Goal: Task Accomplishment & Management: Complete application form

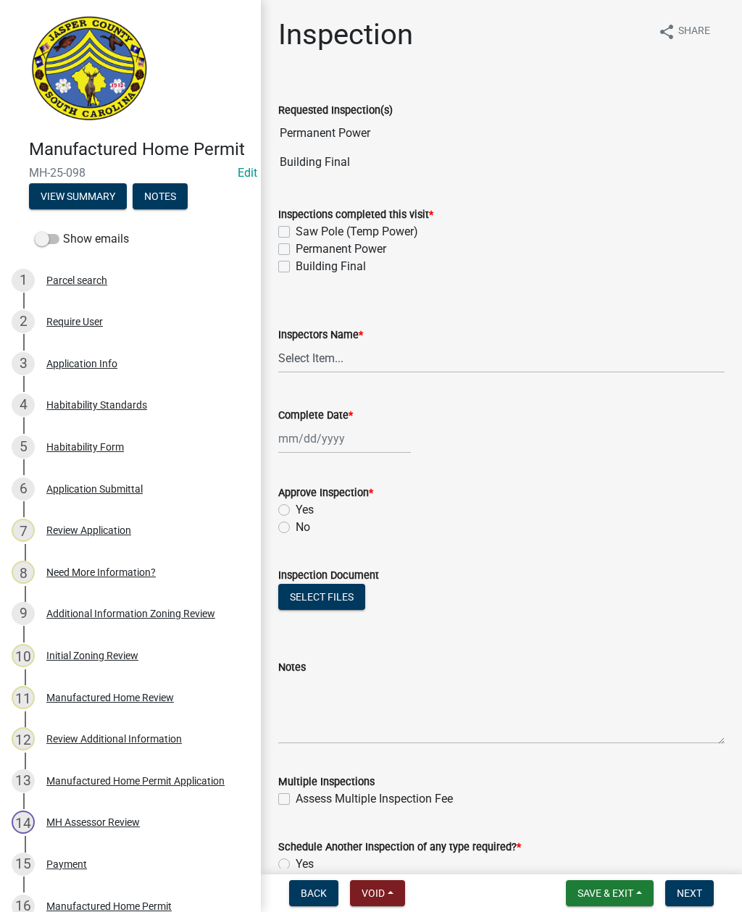
click at [296, 249] on label "Permanent Power" at bounding box center [341, 249] width 91 height 17
click at [296, 249] on input "Permanent Power" at bounding box center [300, 245] width 9 height 9
checkbox input "true"
checkbox input "false"
checkbox input "true"
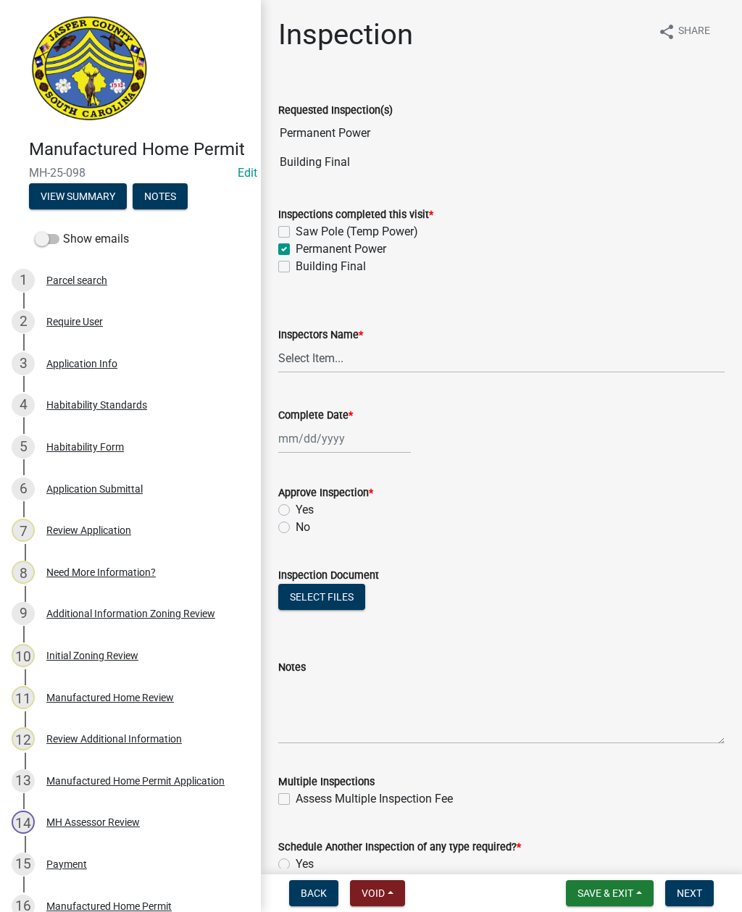
click at [296, 264] on label "Building Final" at bounding box center [331, 266] width 70 height 17
click at [296, 264] on input "Building Final" at bounding box center [300, 262] width 9 height 9
checkbox input "true"
checkbox input "false"
checkbox input "true"
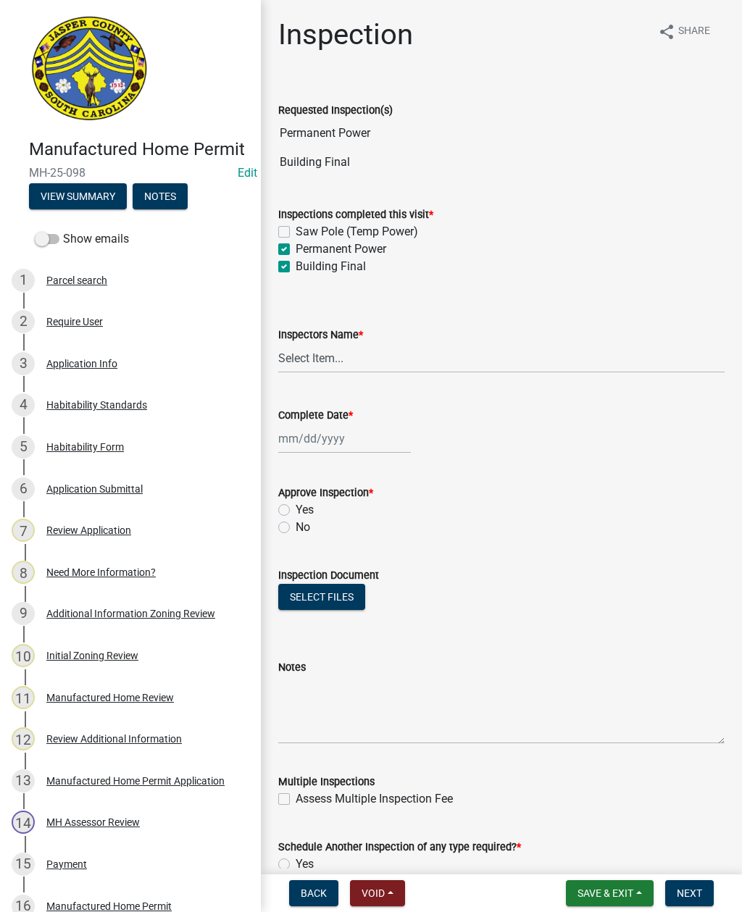
checkbox input "true"
click at [323, 357] on select "Select Item... [EMAIL_ADDRESS][DOMAIN_NAME] ([PERSON_NAME] ) rcampbell ([PERSON…" at bounding box center [501, 358] width 446 height 30
select select "2d9ba1e5-2fdd-4b15-98d0-073dcbeb5880"
click at [320, 439] on div at bounding box center [344, 439] width 133 height 30
select select "9"
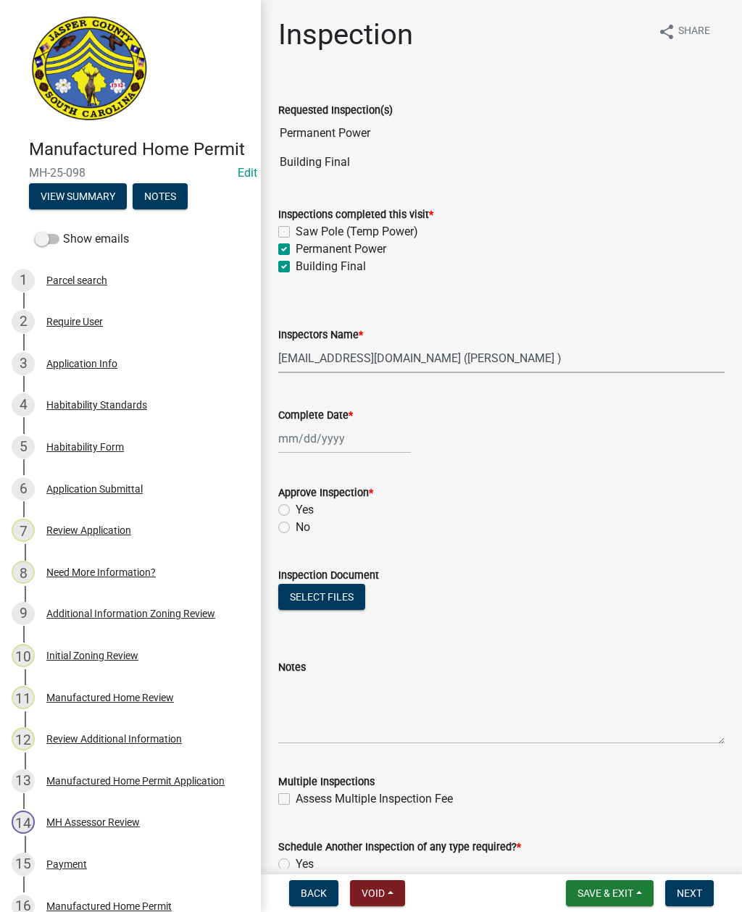
select select "2025"
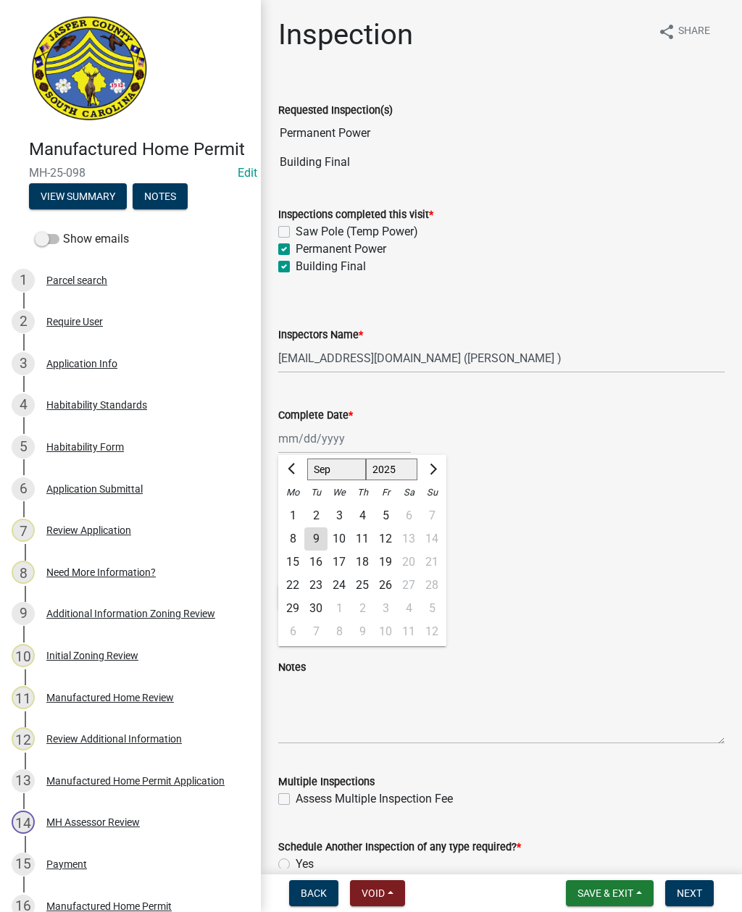
click at [317, 533] on div "9" at bounding box center [315, 539] width 23 height 23
type input "[DATE]"
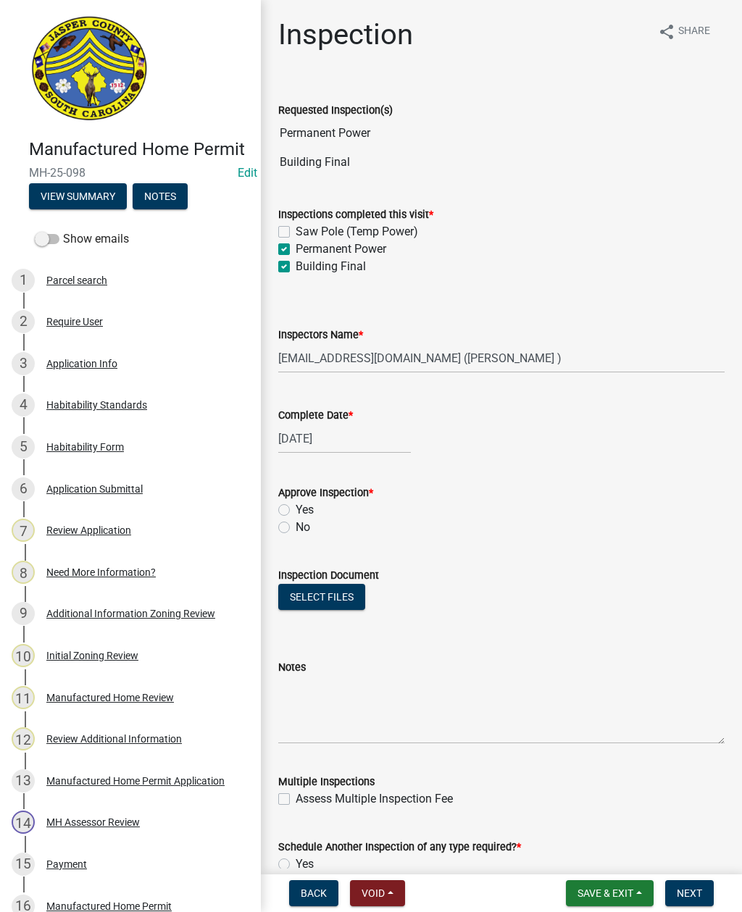
click at [296, 505] on label "Yes" at bounding box center [305, 509] width 18 height 17
click at [296, 505] on input "Yes" at bounding box center [300, 505] width 9 height 9
radio input "true"
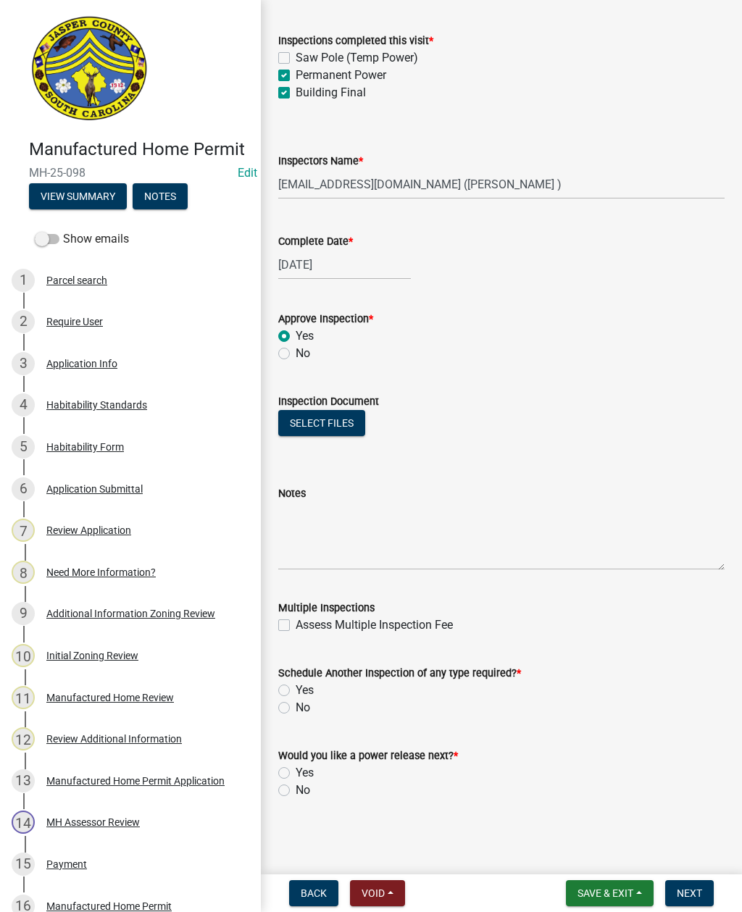
scroll to position [174, 0]
click at [296, 706] on label "No" at bounding box center [303, 707] width 14 height 17
click at [296, 706] on input "No" at bounding box center [300, 703] width 9 height 9
radio input "true"
click at [296, 788] on label "No" at bounding box center [303, 790] width 14 height 17
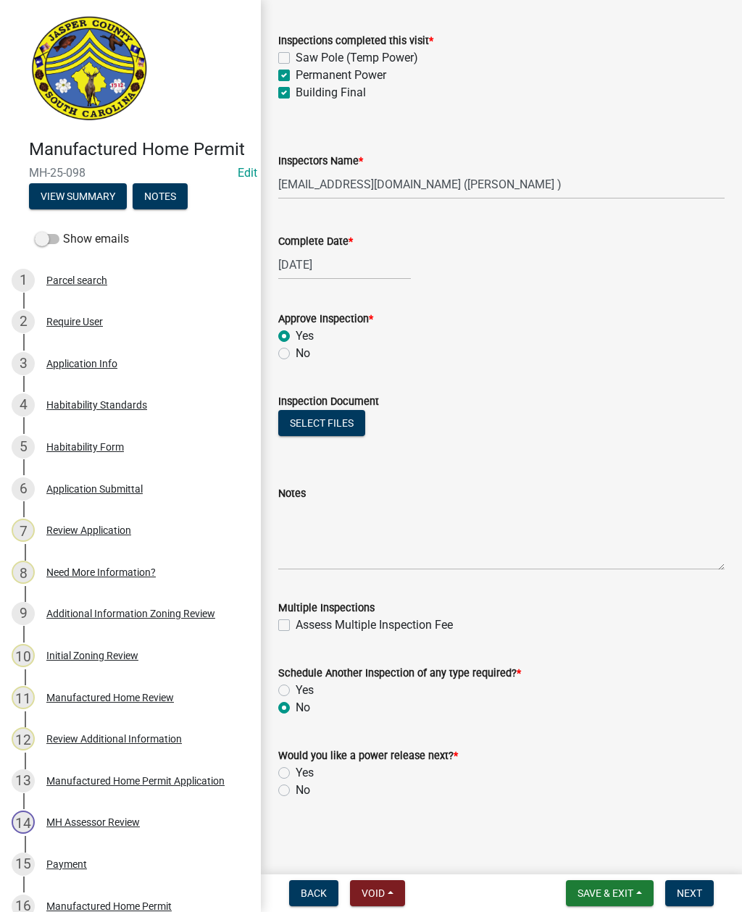
click at [296, 788] on input "No" at bounding box center [300, 786] width 9 height 9
radio input "true"
click at [690, 881] on button "Next" at bounding box center [689, 893] width 49 height 26
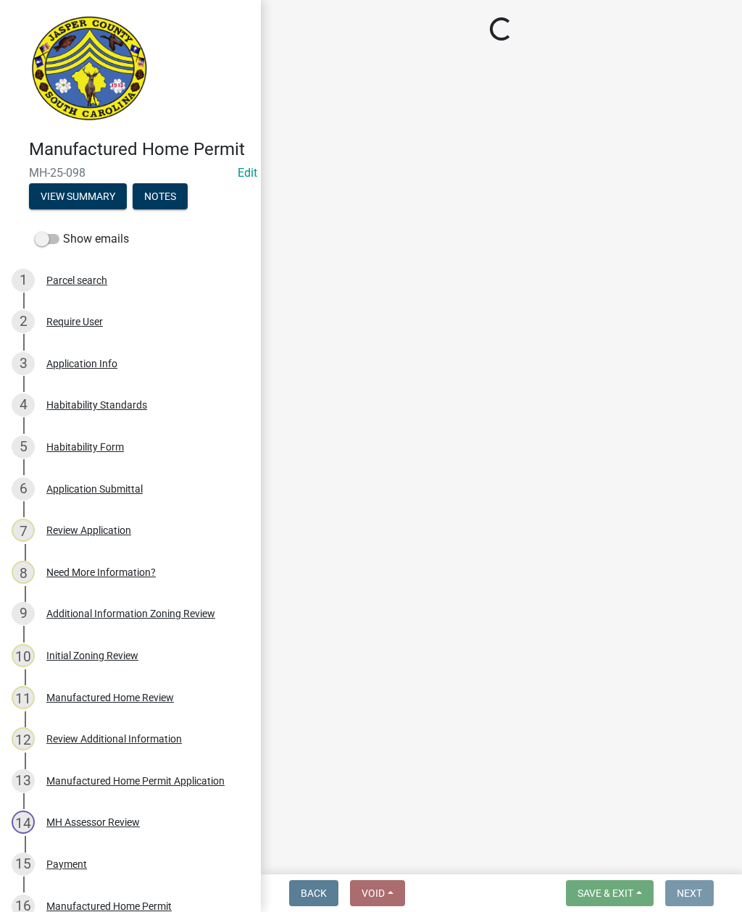
scroll to position [0, 0]
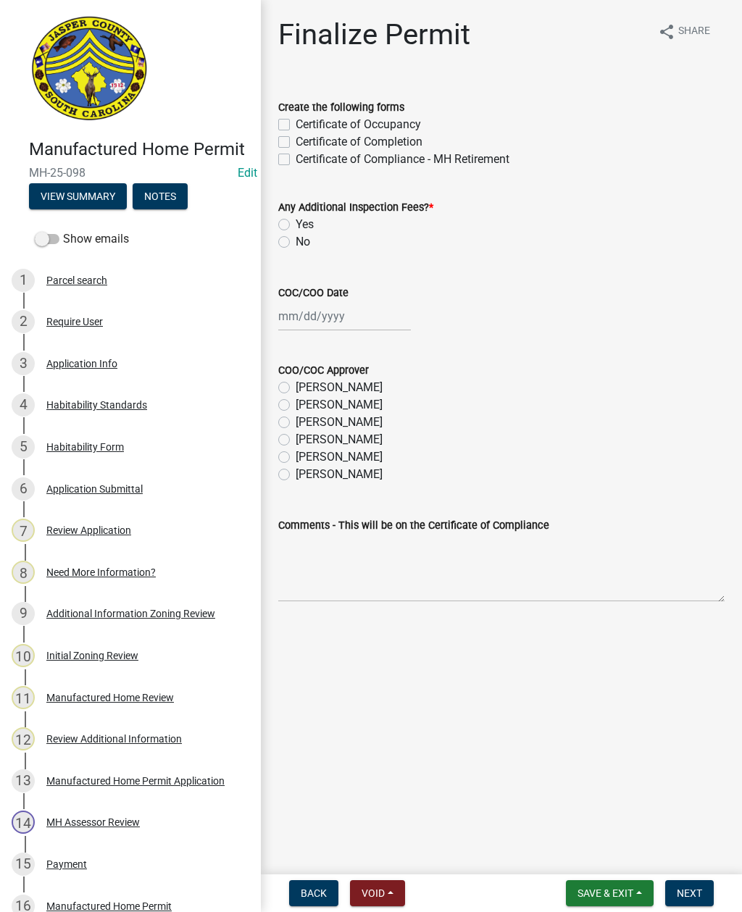
click at [296, 119] on label "Certificate of Occupancy" at bounding box center [358, 124] width 125 height 17
click at [296, 119] on input "Certificate of Occupancy" at bounding box center [300, 120] width 9 height 9
checkbox input "true"
checkbox input "false"
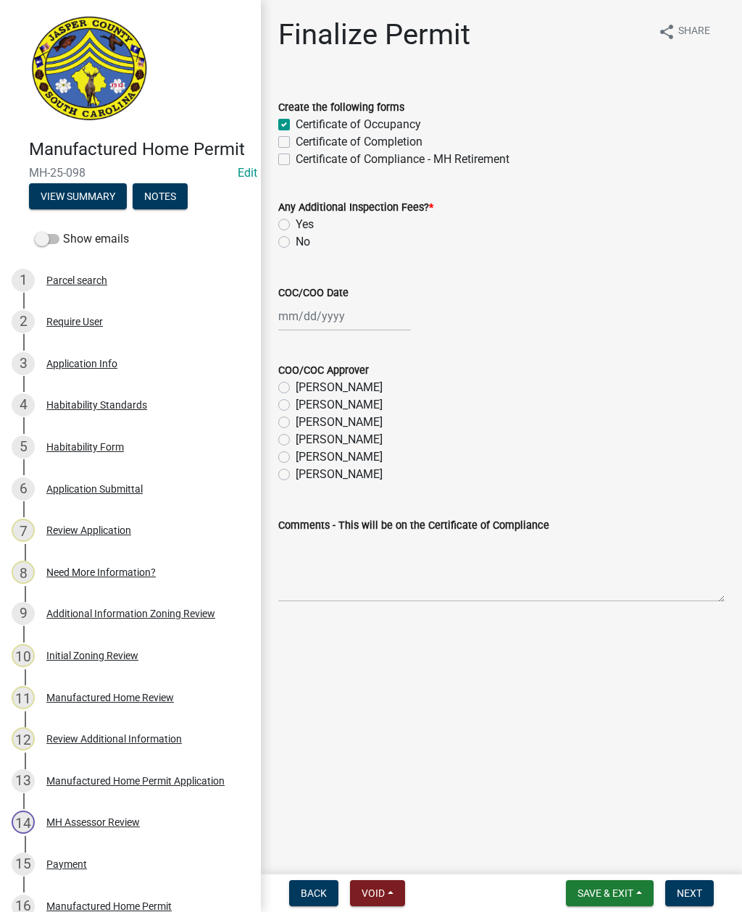
click at [296, 240] on label "No" at bounding box center [303, 241] width 14 height 17
click at [296, 240] on input "No" at bounding box center [300, 237] width 9 height 9
radio input "true"
click at [330, 317] on div at bounding box center [344, 316] width 133 height 30
select select "9"
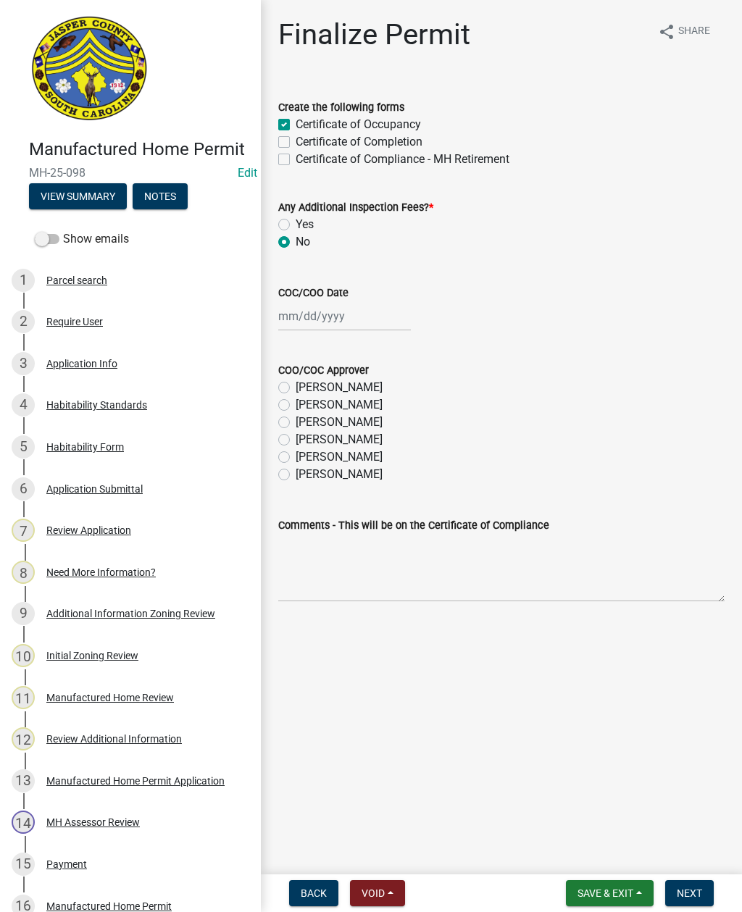
select select "2025"
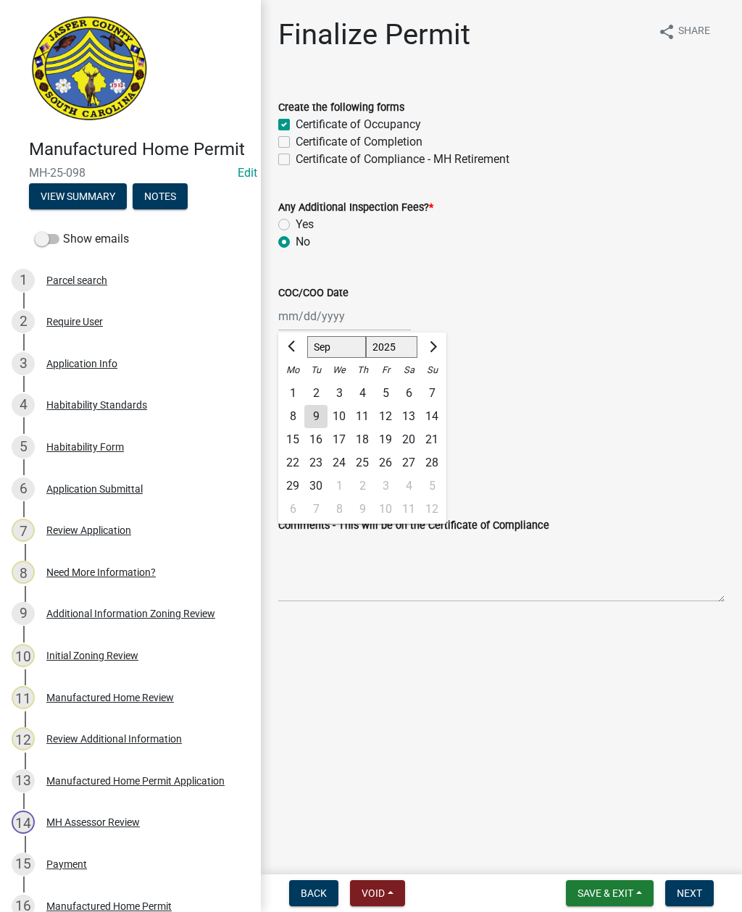
click at [311, 416] on div "9" at bounding box center [315, 416] width 23 height 23
type input "[DATE]"
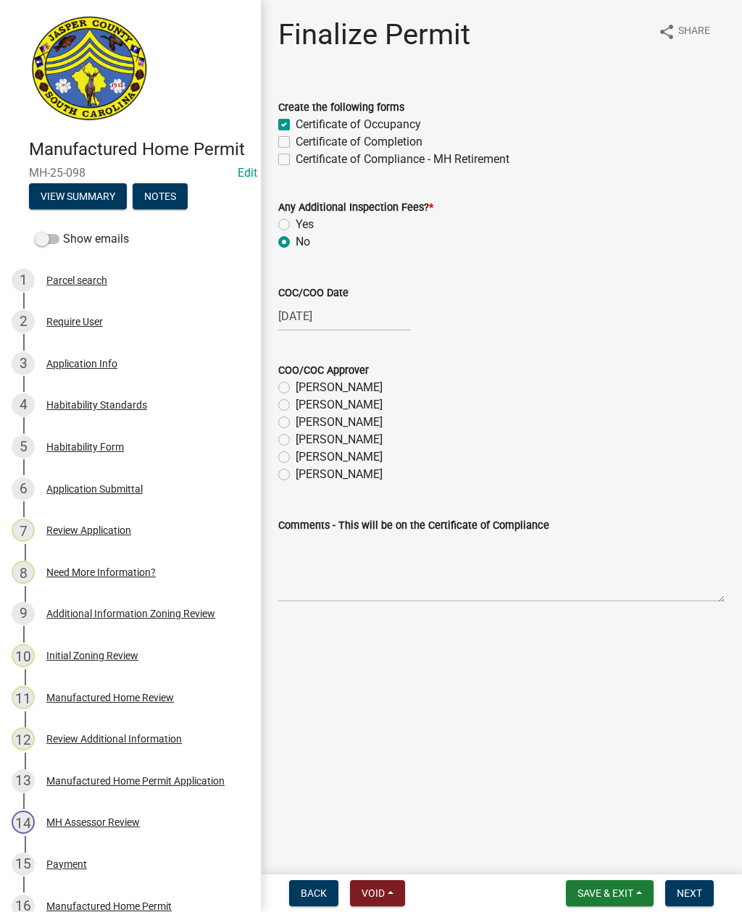
click at [296, 453] on label "[PERSON_NAME]" at bounding box center [339, 457] width 87 height 17
click at [296, 453] on input "[PERSON_NAME]" at bounding box center [300, 453] width 9 height 9
radio input "true"
click at [688, 896] on span "Next" at bounding box center [689, 894] width 25 height 12
